Goal: Task Accomplishment & Management: Complete application form

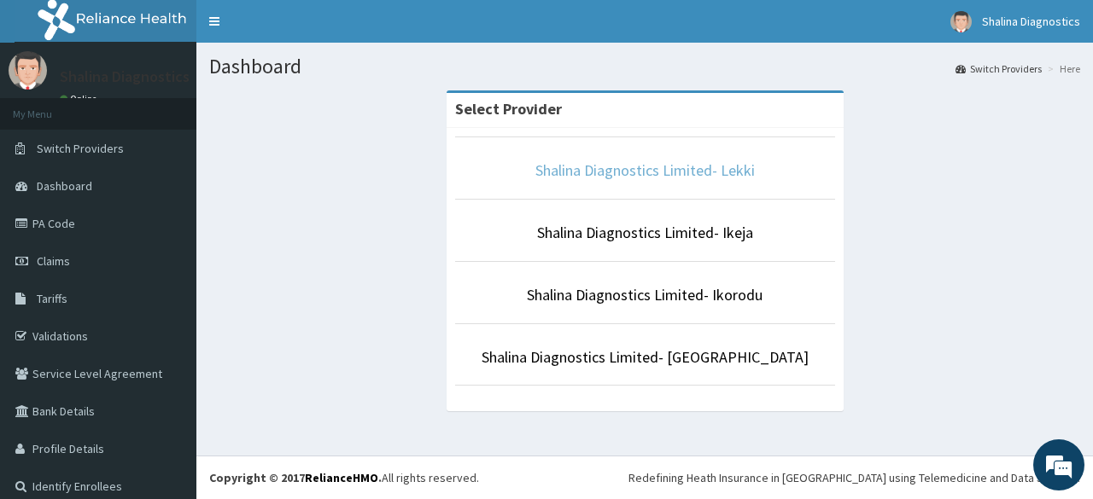
click at [698, 168] on link "Shalina Diagnostics Limited- Lekki" at bounding box center [644, 171] width 219 height 20
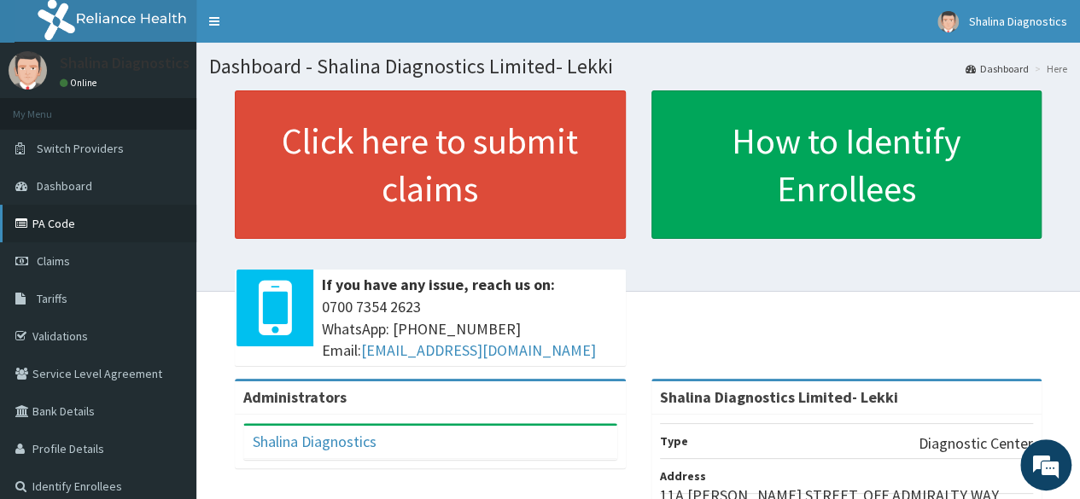
click at [47, 228] on link "PA Code" at bounding box center [98, 224] width 196 height 38
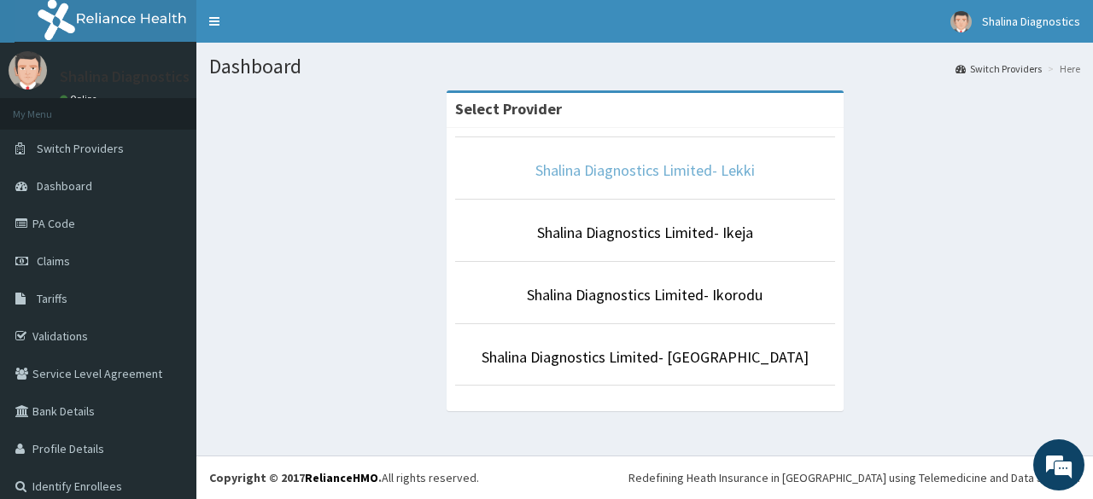
click at [705, 164] on link "Shalina Diagnostics Limited- Lekki" at bounding box center [644, 171] width 219 height 20
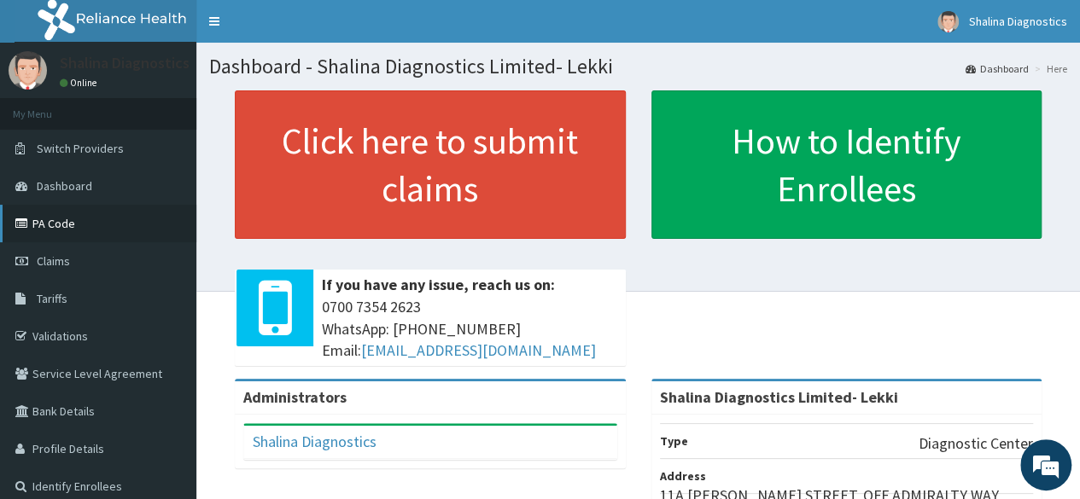
click at [41, 230] on link "PA Code" at bounding box center [98, 224] width 196 height 38
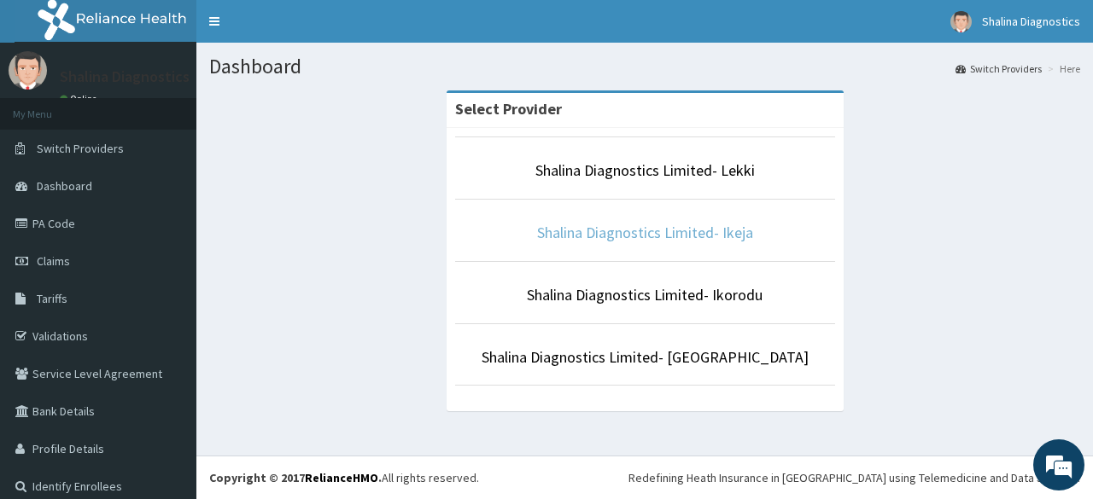
click at [642, 232] on link "Shalina Diagnostics Limited- Ikeja" at bounding box center [645, 233] width 216 height 20
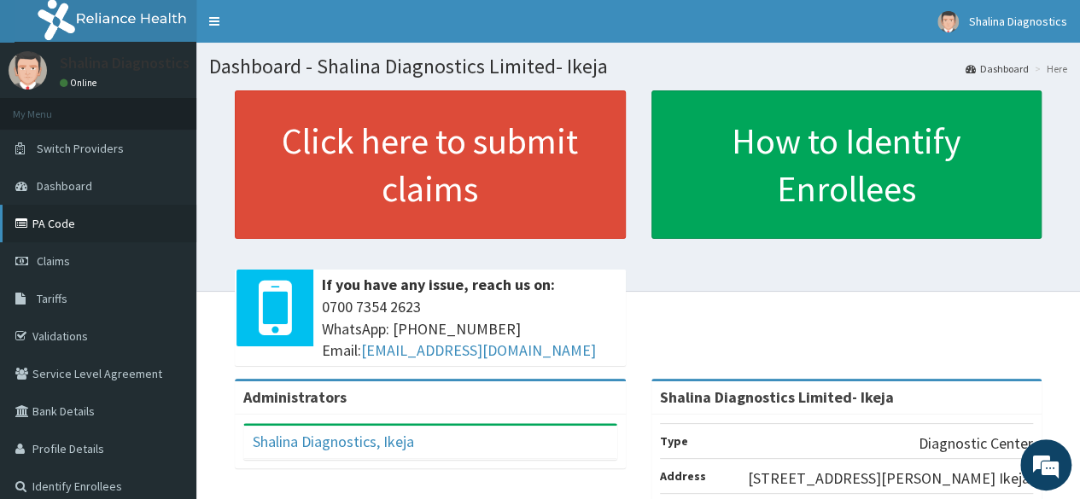
click at [157, 219] on link "PA Code" at bounding box center [98, 224] width 196 height 38
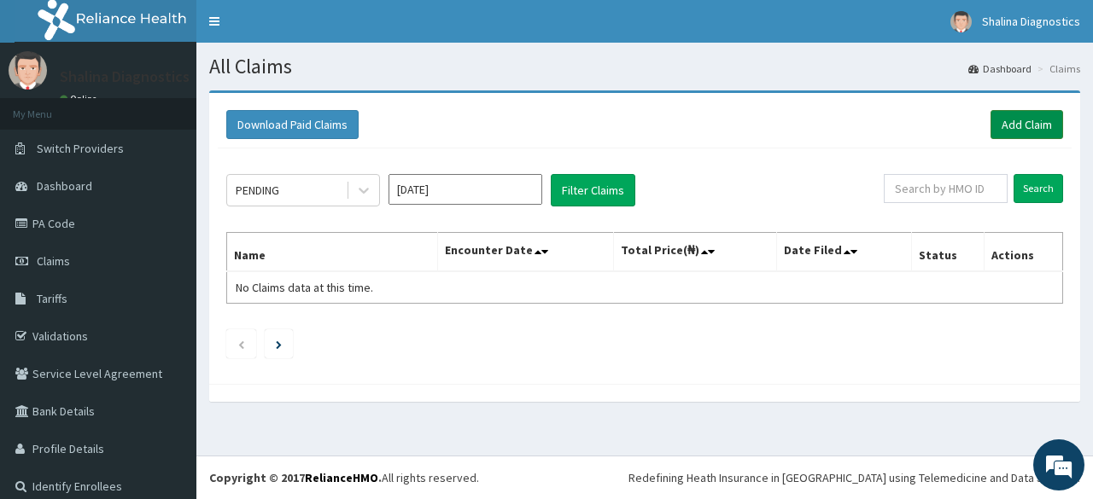
click at [1016, 118] on link "Add Claim" at bounding box center [1026, 124] width 73 height 29
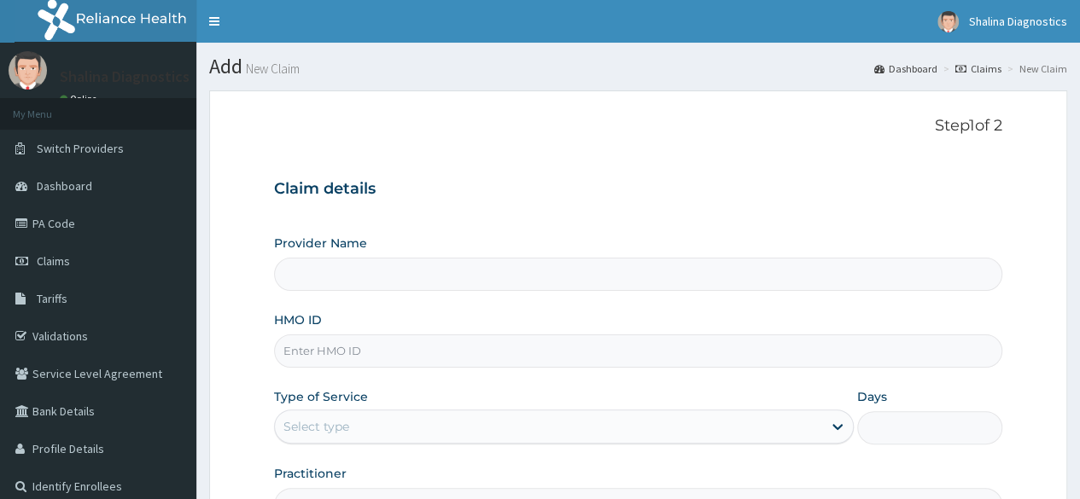
type input "Shalina Diagnostics Limited- Ikeja"
click at [454, 341] on input "HMO ID" at bounding box center [638, 351] width 728 height 33
paste input "EOE/10029/A"
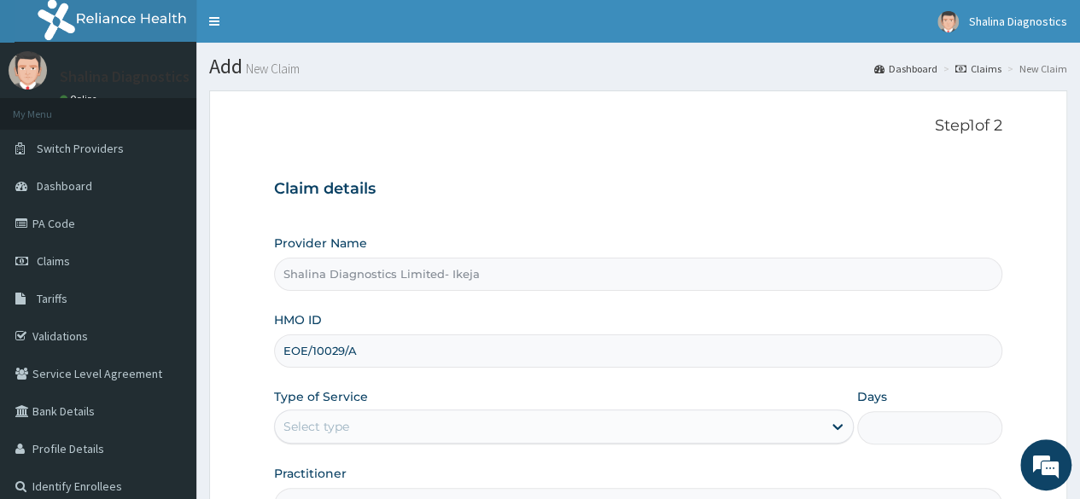
type input "EOE/10029/A"
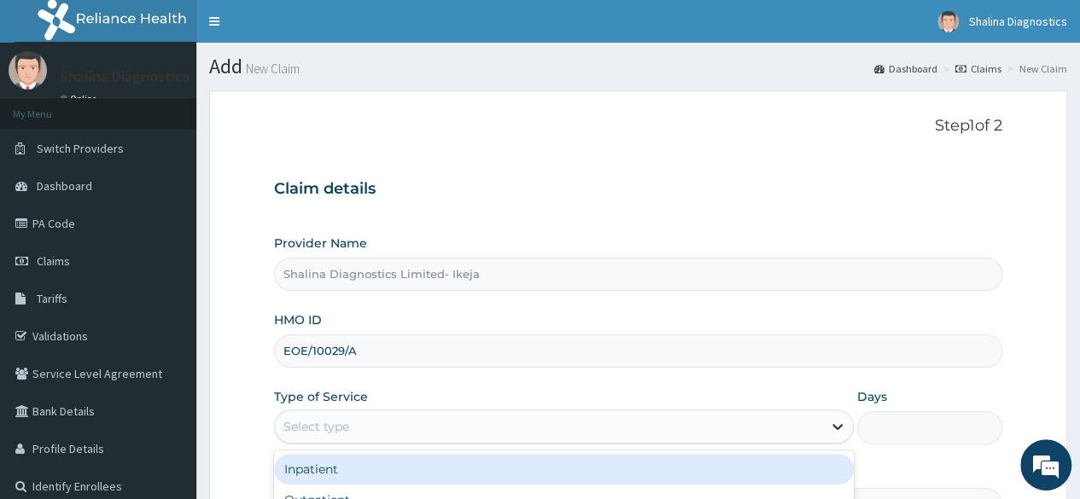
click at [838, 426] on icon at bounding box center [837, 428] width 10 height 6
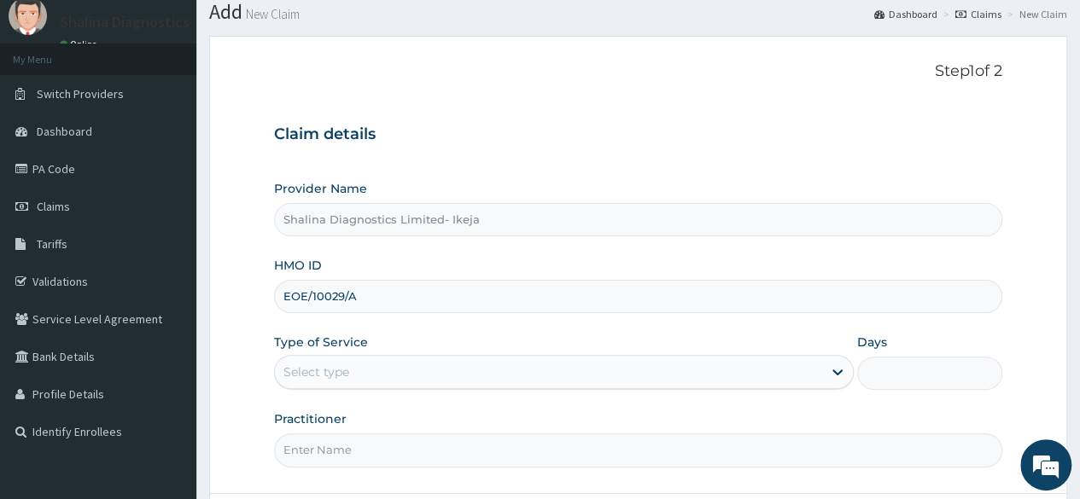
scroll to position [55, 0]
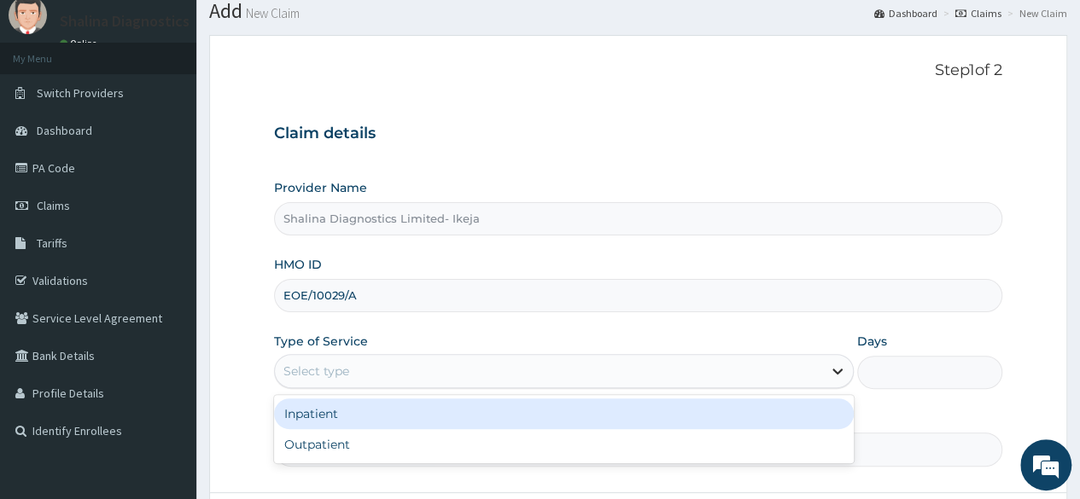
click at [833, 371] on icon at bounding box center [837, 371] width 17 height 17
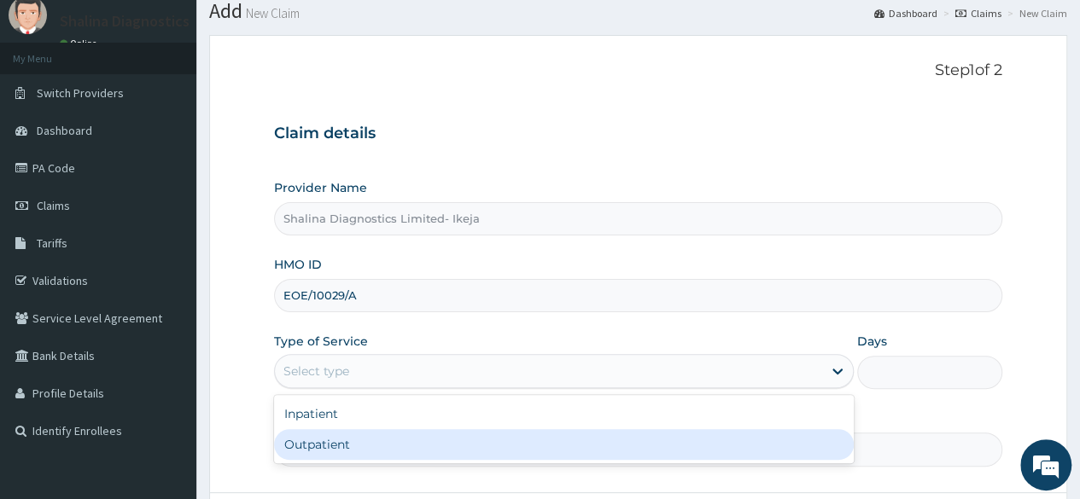
click at [665, 438] on div "Outpatient" at bounding box center [564, 444] width 580 height 31
type input "1"
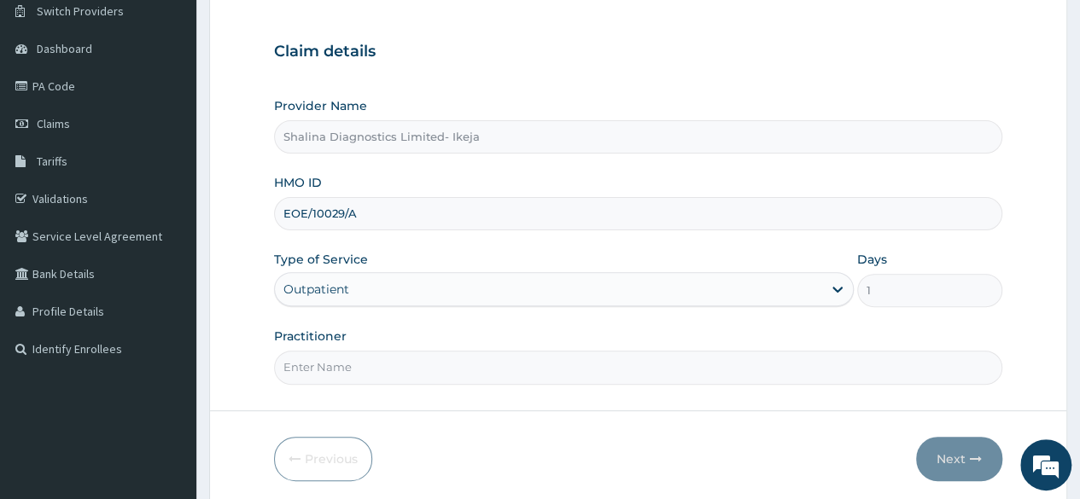
scroll to position [166, 0]
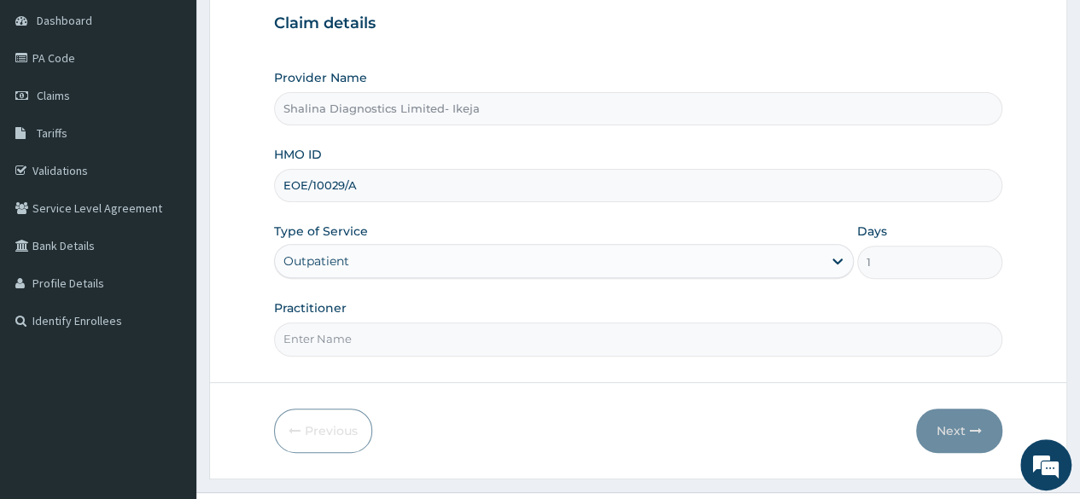
click at [587, 332] on input "Practitioner" at bounding box center [638, 339] width 728 height 33
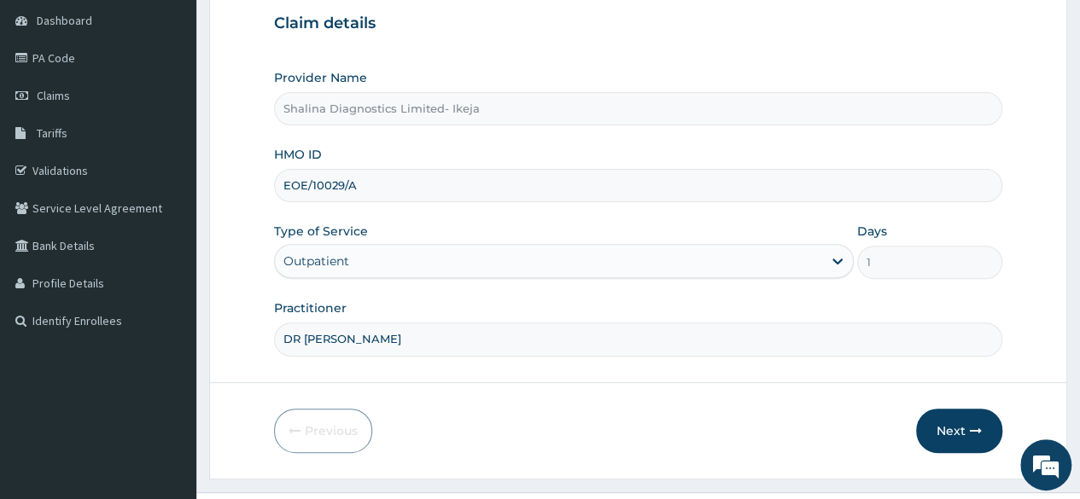
type input "DR [PERSON_NAME]"
click at [949, 429] on button "Next" at bounding box center [959, 431] width 86 height 44
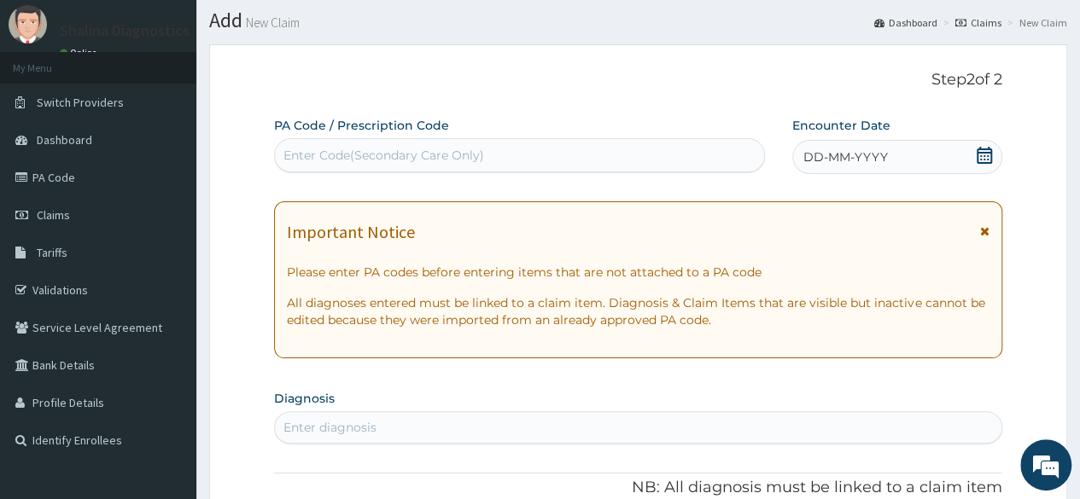
scroll to position [0, 0]
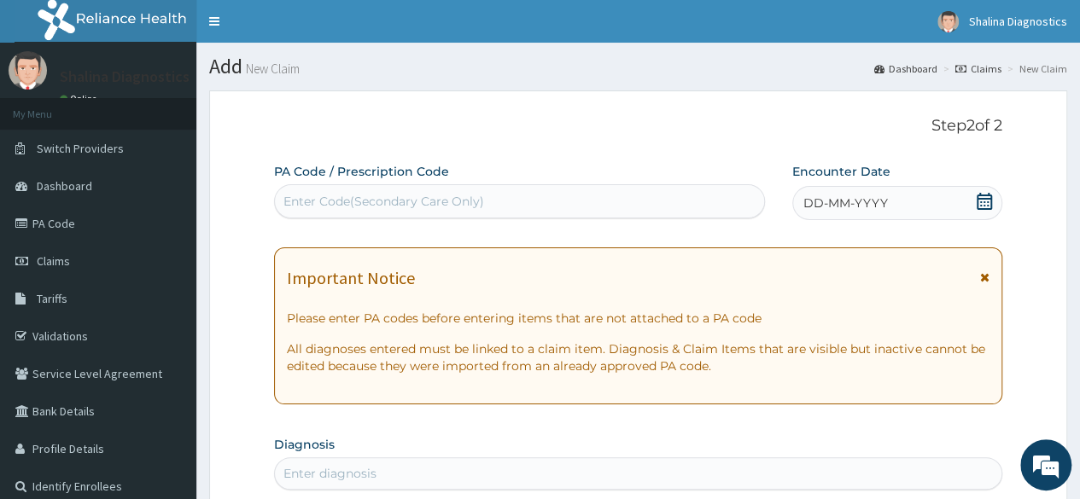
click at [529, 190] on div "Enter Code(Secondary Care Only)" at bounding box center [519, 201] width 488 height 27
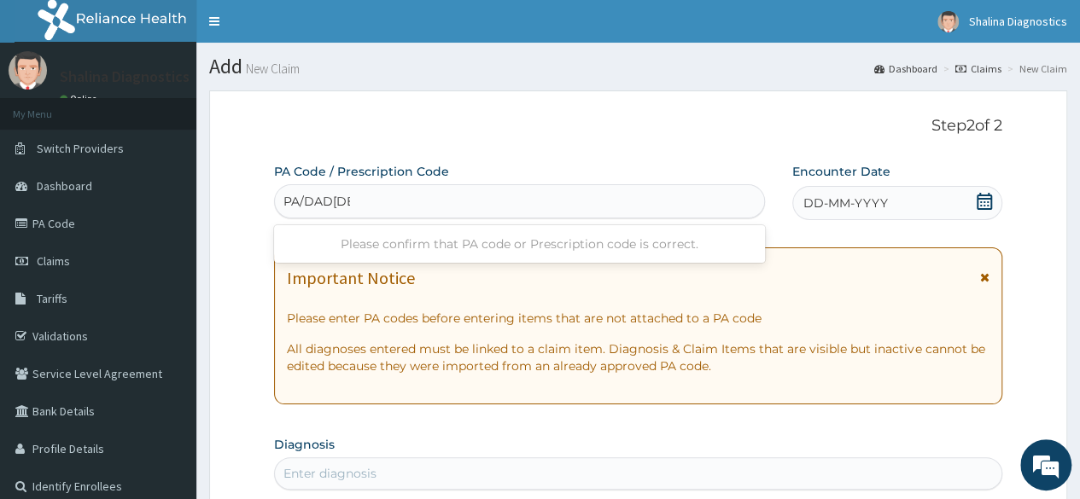
type input "PA/DAD002"
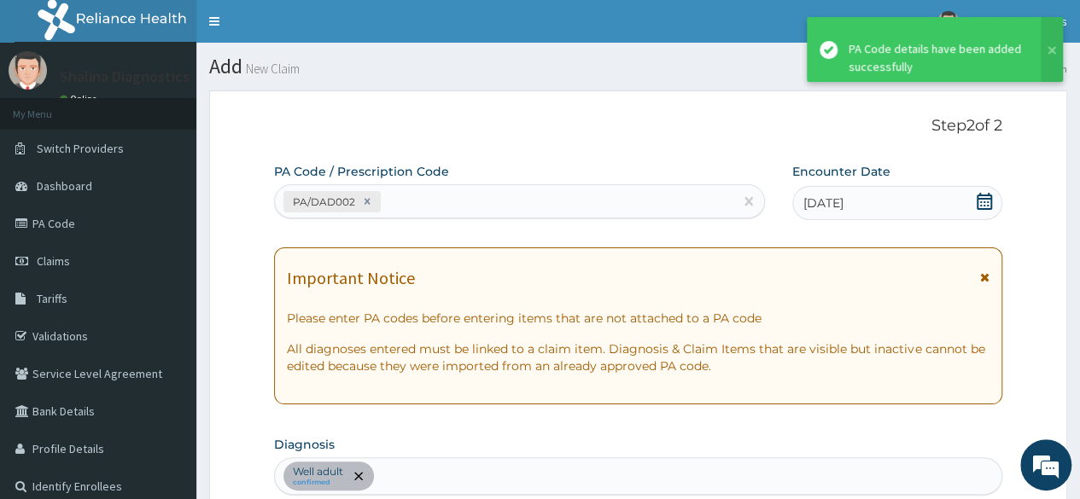
scroll to position [1136, 0]
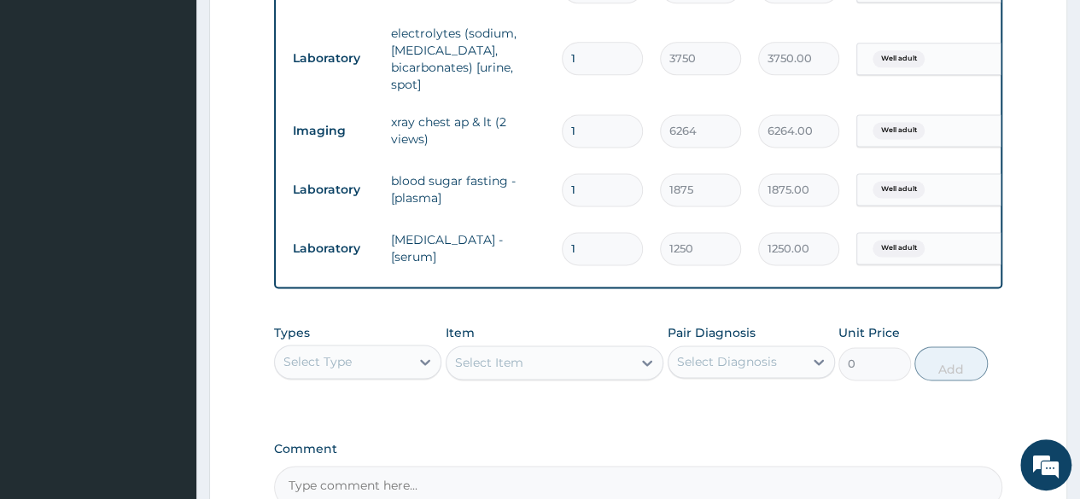
drag, startPoint x: 1079, startPoint y: 339, endPoint x: 1086, endPoint y: 320, distance: 20.0
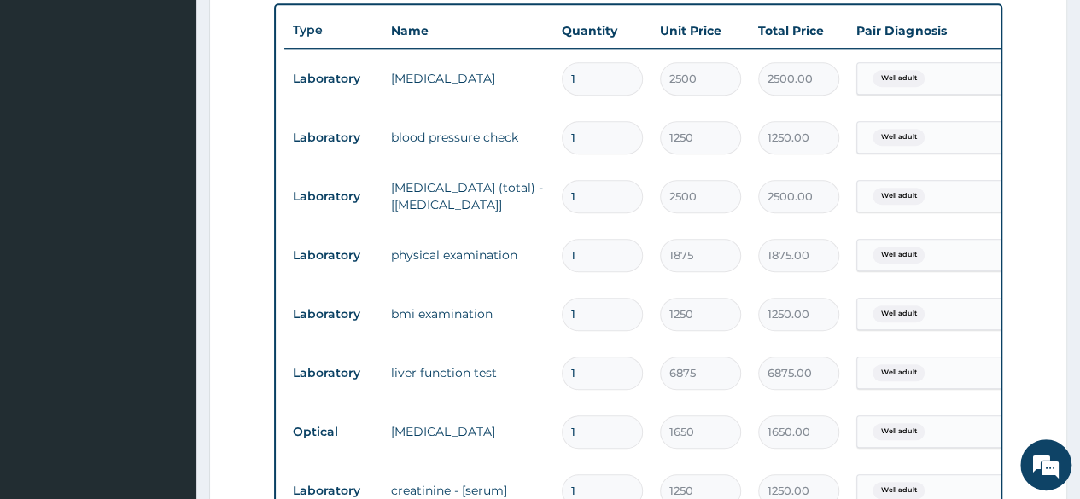
scroll to position [625, 0]
